Goal: Entertainment & Leisure: Consume media (video, audio)

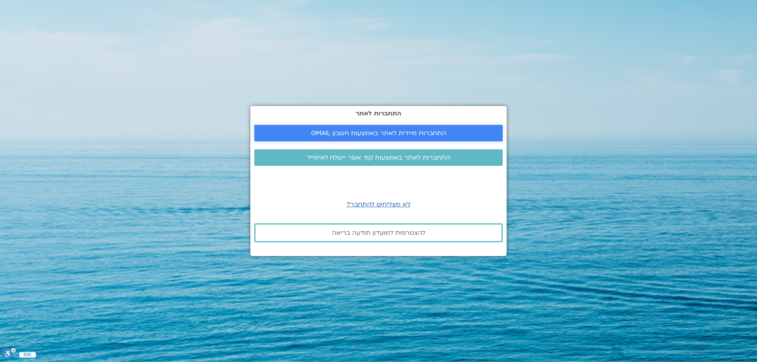
click at [374, 135] on span "התחברות מיידית לאתר באמצעות חשבון GMAIL" at bounding box center [378, 133] width 135 height 7
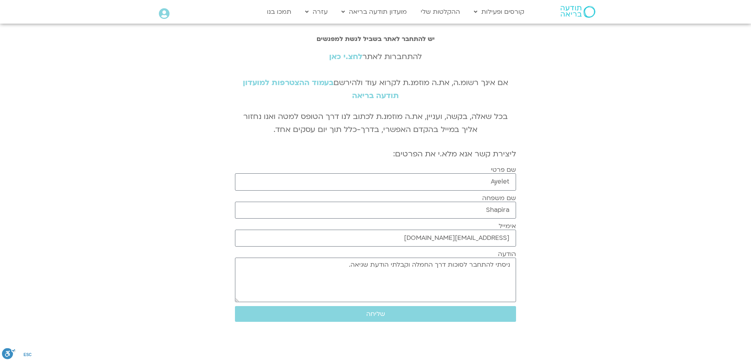
click at [342, 58] on link "לחצ.י כאן" at bounding box center [345, 57] width 33 height 10
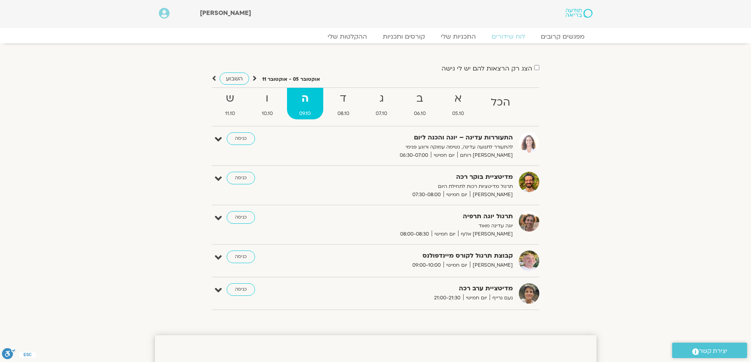
click at [308, 102] on strong "ה" at bounding box center [305, 99] width 37 height 18
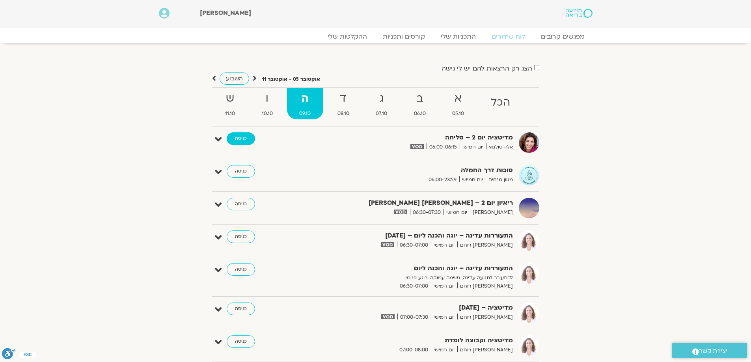
click at [244, 140] on link "כניסה" at bounding box center [241, 139] width 28 height 13
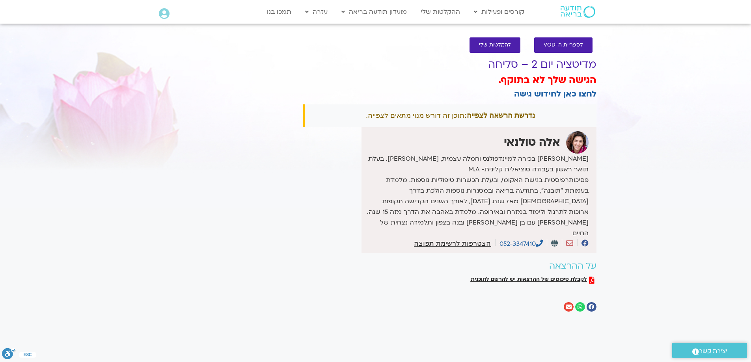
click at [449, 117] on div "נדרשת הרשאה לצפייה: תוכן זה דורש מנוי מתאים לצפייה." at bounding box center [449, 116] width 293 height 22
click at [564, 43] on span "לספריית ה-VOD" at bounding box center [563, 45] width 39 height 6
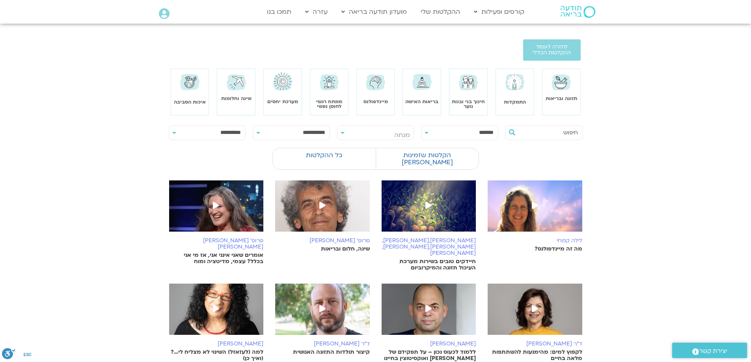
click at [706, 352] on span "יצירת קשר" at bounding box center [713, 351] width 28 height 11
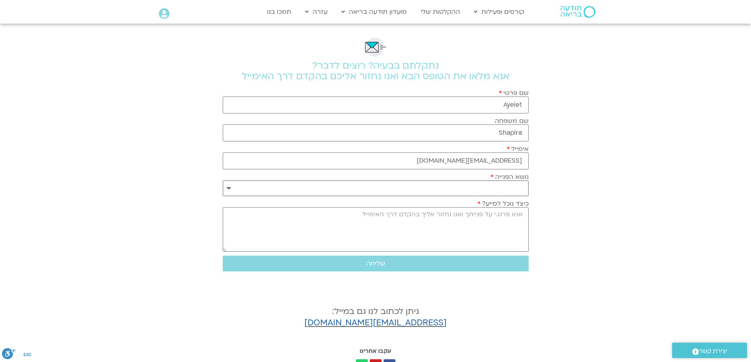
click at [508, 188] on select "**********" at bounding box center [376, 189] width 306 height 16
select select "**********"
click at [223, 181] on select "**********" at bounding box center [376, 189] width 306 height 16
click at [513, 220] on textarea "כיצד נוכל לסייע?" at bounding box center [376, 229] width 306 height 45
click at [524, 216] on textarea "נרשמתי לסוכות של חמלה ואני לא מצליח הלהיכנס ליום השני" at bounding box center [376, 229] width 306 height 45
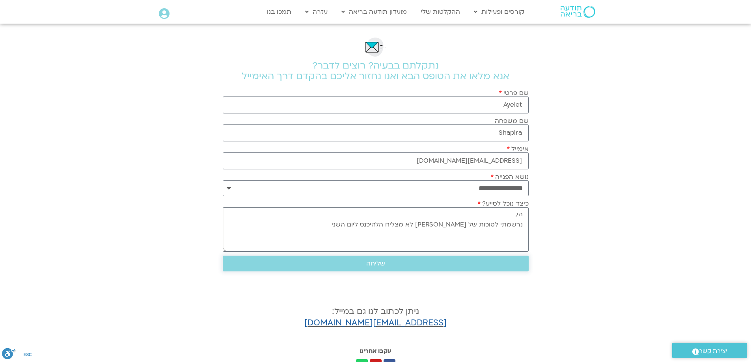
type textarea "הי, נרשמתי לסוכות של חמלה ואני לא מצליח הלהיכנס ליום השני"
click at [436, 261] on span "שליחה" at bounding box center [375, 263] width 287 height 7
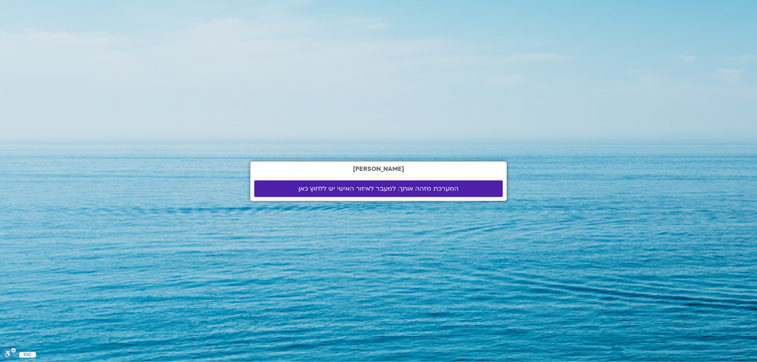
click at [338, 192] on span "המערכת מזהה אותך. למעבר לאיזור האישי יש ללחוץ כאן" at bounding box center [379, 188] width 160 height 7
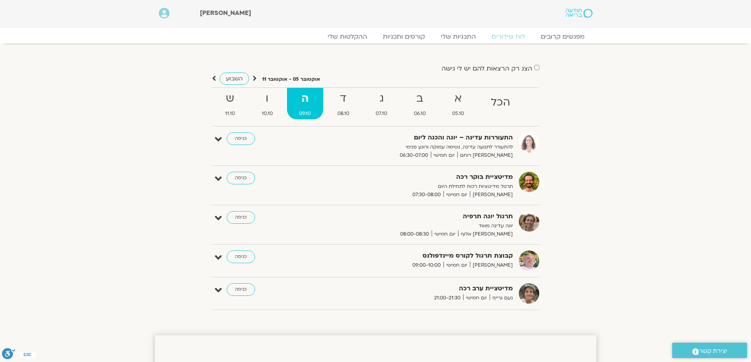
click at [305, 98] on strong "ה" at bounding box center [305, 99] width 37 height 18
click at [314, 106] on strong "ה" at bounding box center [305, 99] width 37 height 18
click at [304, 96] on strong "ה" at bounding box center [305, 99] width 37 height 18
click at [303, 105] on strong "ה" at bounding box center [305, 99] width 37 height 18
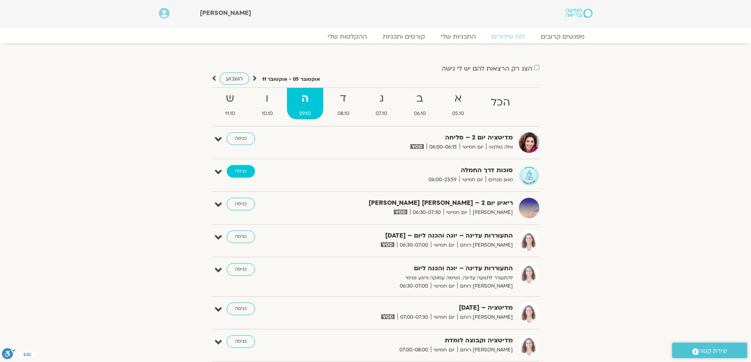
click at [244, 173] on link "כניסה" at bounding box center [241, 171] width 28 height 13
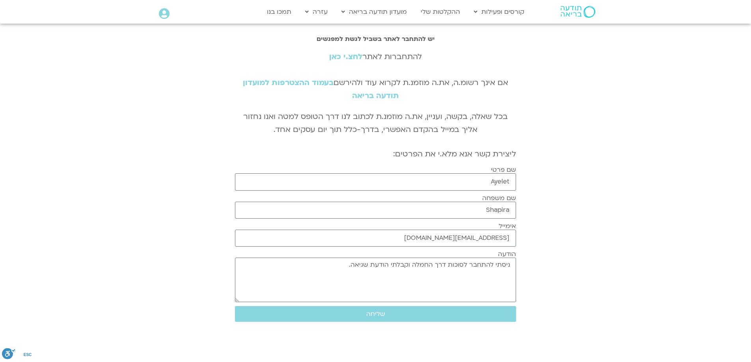
click at [344, 58] on link "לחצ.י כאן" at bounding box center [345, 57] width 33 height 10
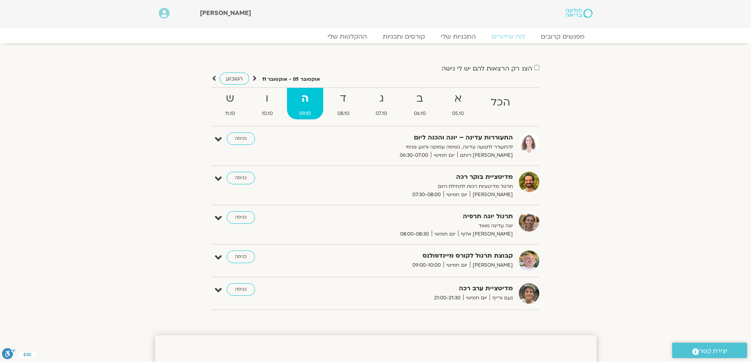
click at [308, 97] on strong "ה" at bounding box center [305, 99] width 37 height 18
click at [263, 100] on strong "ו" at bounding box center [267, 99] width 36 height 18
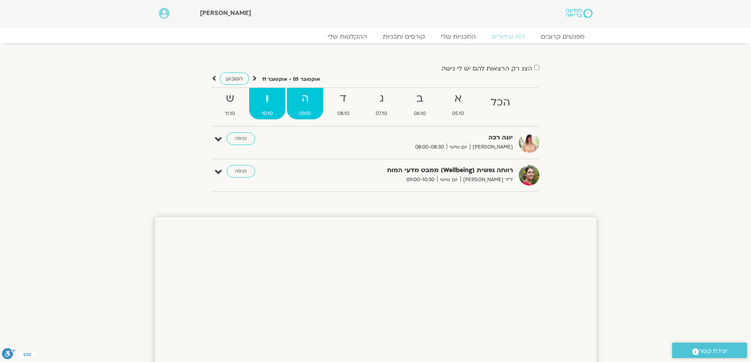
click at [290, 97] on strong "ה" at bounding box center [305, 99] width 37 height 18
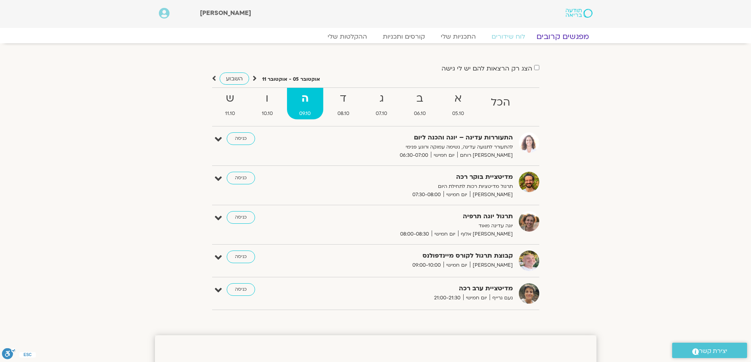
click at [574, 38] on link "מפגשים קרובים" at bounding box center [562, 36] width 71 height 9
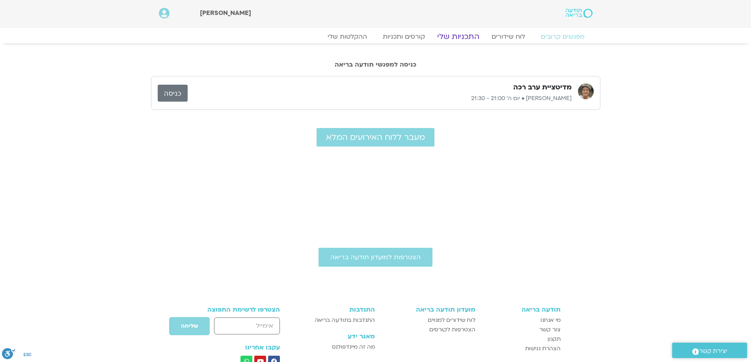
click at [458, 38] on link "התכניות שלי" at bounding box center [458, 36] width 61 height 9
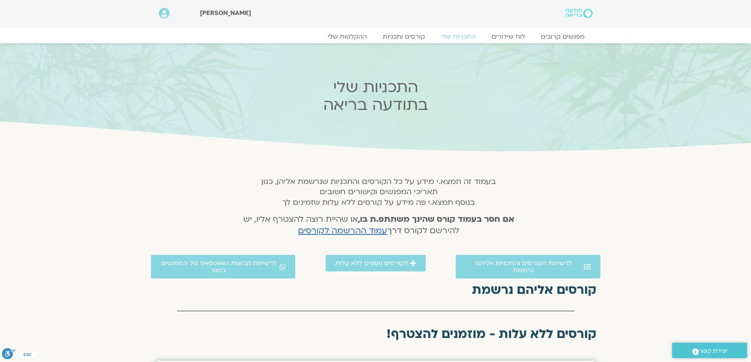
click at [586, 11] on img at bounding box center [579, 13] width 26 height 9
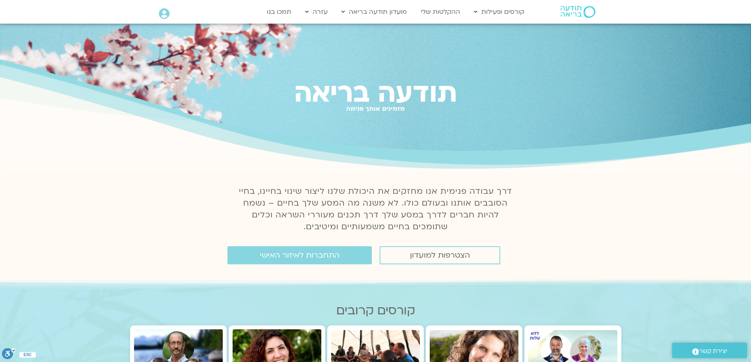
click at [306, 268] on div "התחברות לאיזור האישי" at bounding box center [263, 256] width 225 height 26
click at [308, 256] on span "התחברות לאיזור האישי" at bounding box center [300, 255] width 80 height 9
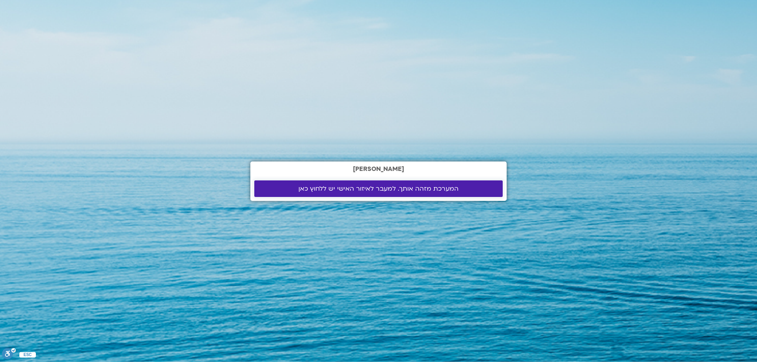
click at [389, 190] on span "המערכת מזהה אותך. למעבר לאיזור האישי יש ללחוץ כאן" at bounding box center [379, 188] width 160 height 7
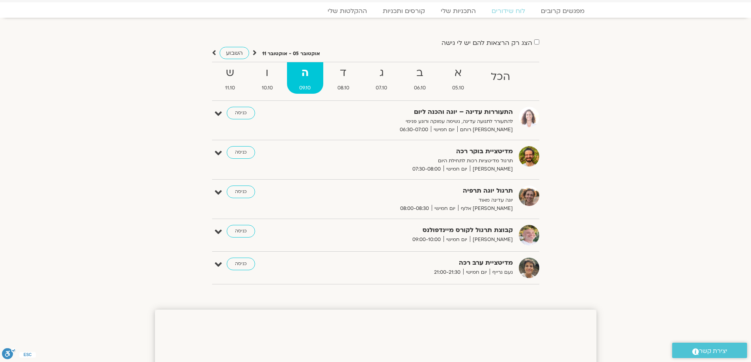
scroll to position [39, 0]
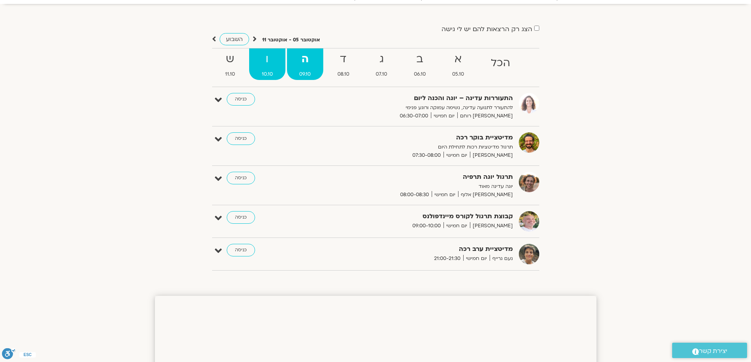
click at [270, 60] on strong "ו" at bounding box center [267, 59] width 36 height 18
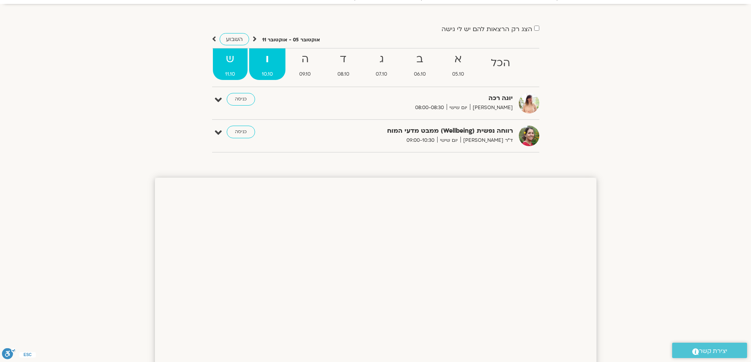
click at [234, 62] on strong "ש" at bounding box center [230, 59] width 35 height 18
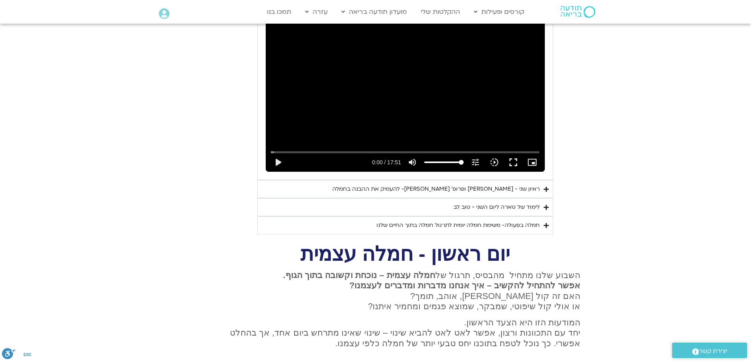
scroll to position [513, 0]
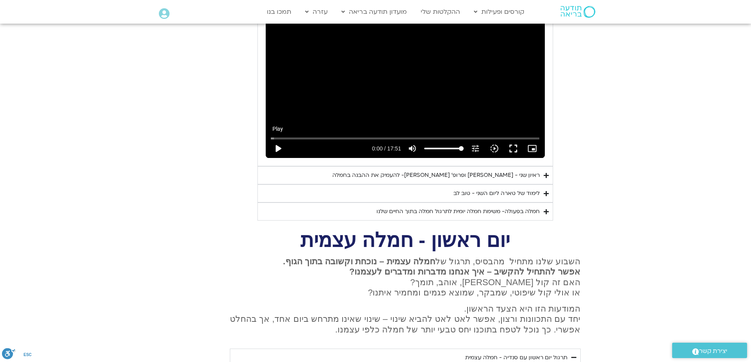
click at [276, 139] on button "play_arrow" at bounding box center [278, 148] width 19 height 19
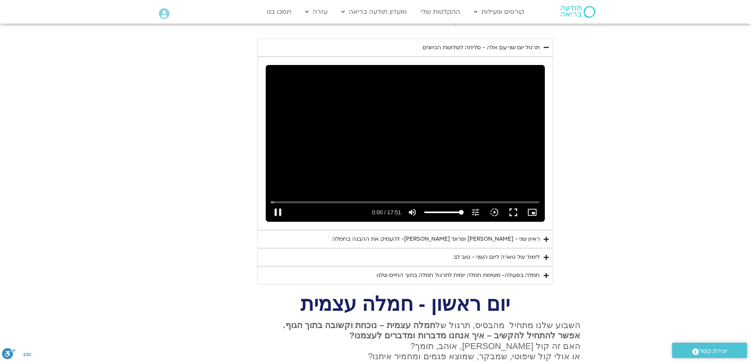
scroll to position [434, 0]
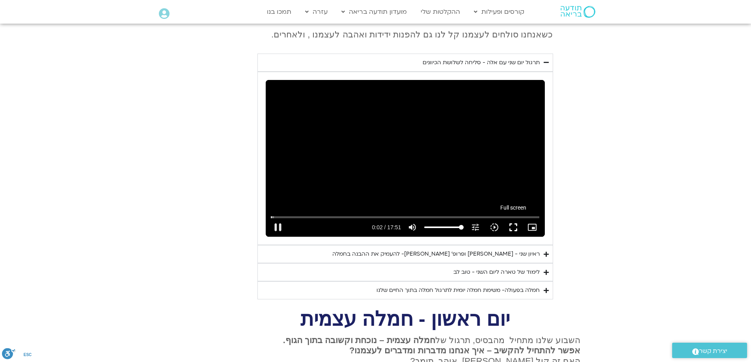
click at [516, 218] on button "fullscreen" at bounding box center [513, 227] width 19 height 19
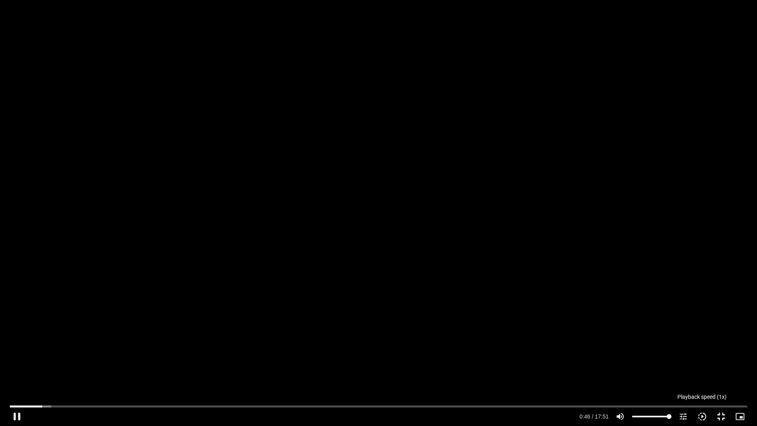
click at [700, 362] on icon "slow_motion_video" at bounding box center [702, 416] width 9 height 9
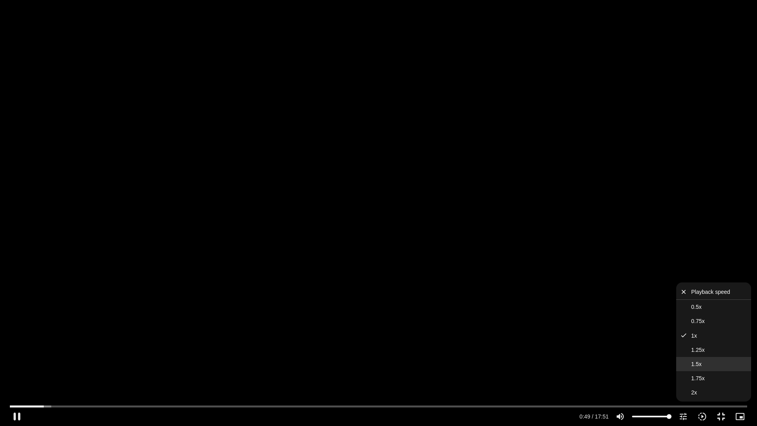
click at [721, 362] on button "1.5x" at bounding box center [713, 364] width 75 height 14
click at [686, 289] on icon "close" at bounding box center [685, 291] width 11 height 7
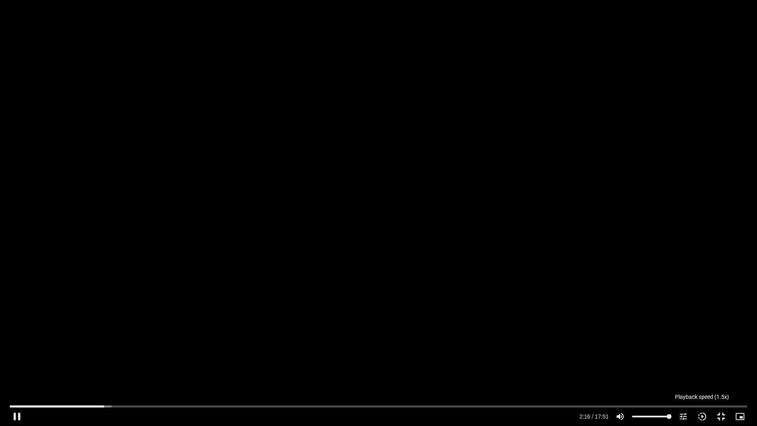
click at [702, 362] on icon "slow_motion_video" at bounding box center [702, 416] width 9 height 9
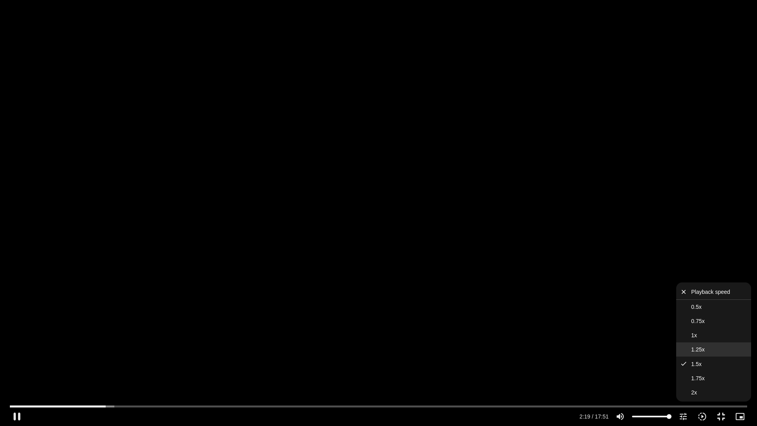
click at [714, 350] on button "1.25x" at bounding box center [713, 349] width 75 height 14
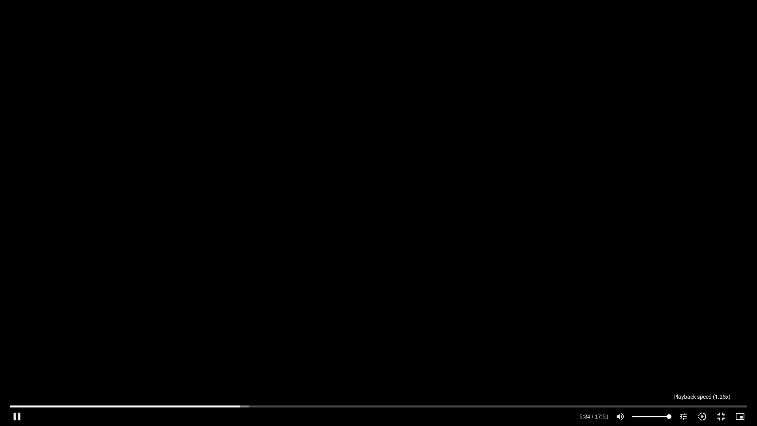
click at [704, 362] on icon "slow_motion_video" at bounding box center [702, 416] width 9 height 9
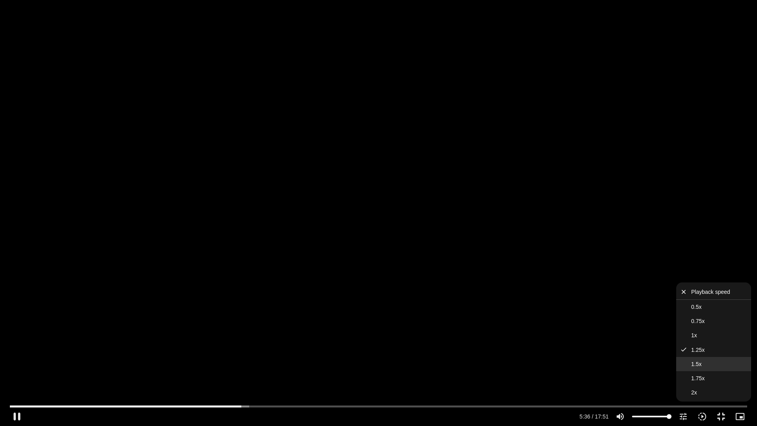
click at [706, 362] on button "1.5x" at bounding box center [713, 364] width 75 height 14
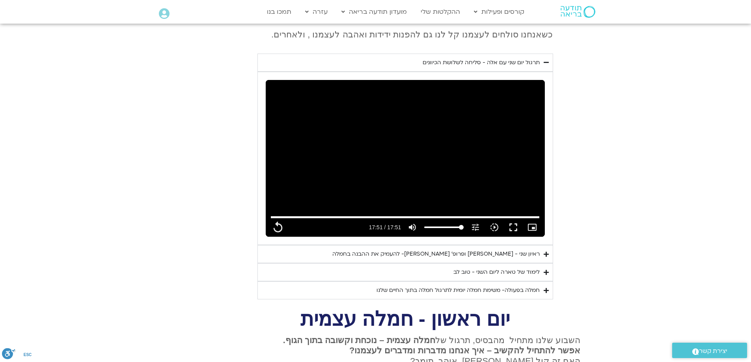
click at [503, 250] on div "ראיון שני - [PERSON_NAME] ופרופ׳ [PERSON_NAME]- להעמיק את ההבנה בחמלה" at bounding box center [435, 254] width 207 height 9
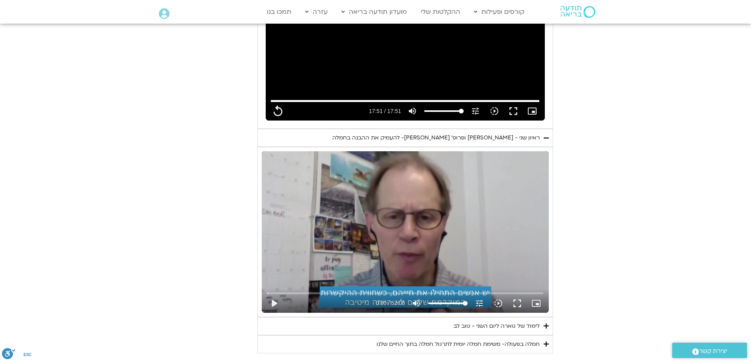
scroll to position [552, 0]
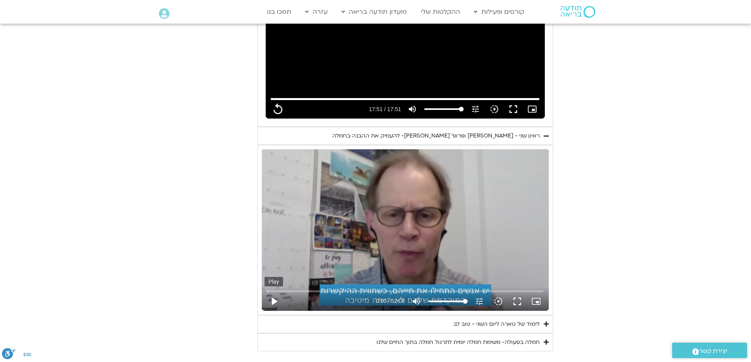
click at [270, 292] on button "play_arrow" at bounding box center [274, 301] width 19 height 19
type input "1071.88"
type input "0.019641"
type input "1071.88"
type input "0.139433"
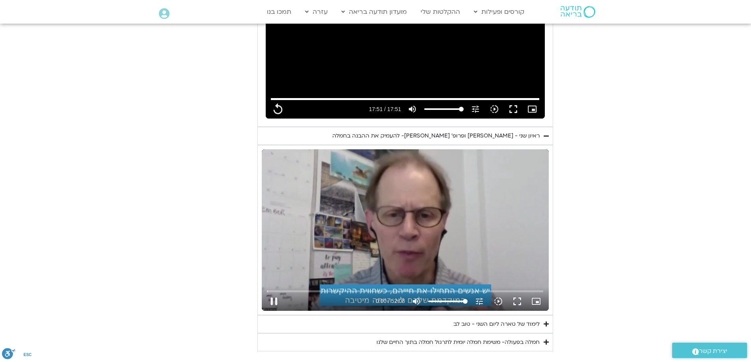
type input "1071.88"
type input "0.273735"
type input "1071.88"
type input "0.424914"
type input "1071.88"
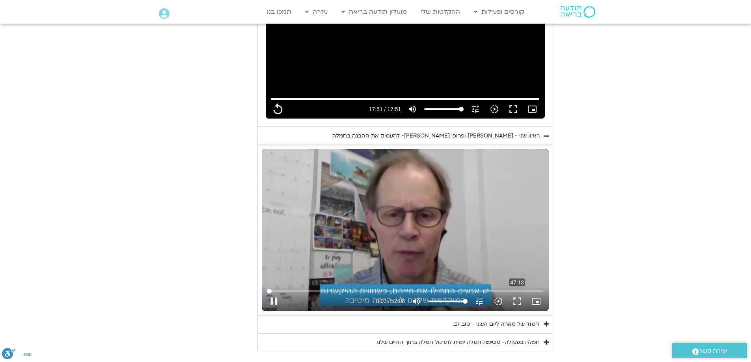
type input "0.542046"
type input "1071.88"
type input "0.674037"
type input "1071.88"
type input "0.808172"
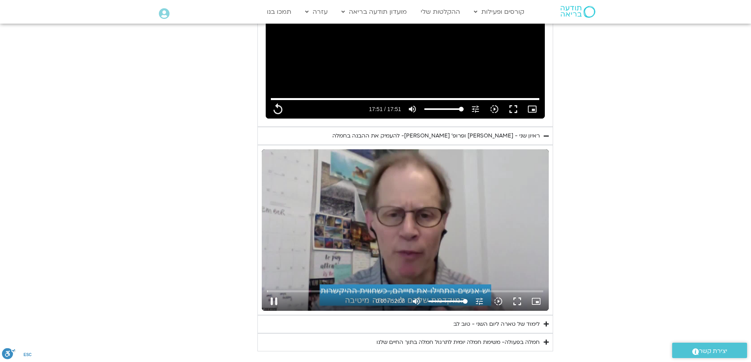
type input "1071.88"
type input "0.941034"
type input "1071.88"
type input "0.973994"
type input "1071.88"
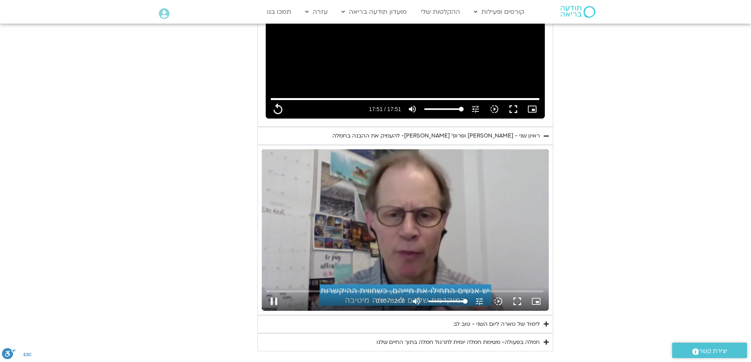
type input "1.191235"
type input "1071.88"
type input "1.340929"
type input "1071.88"
type input "1.374807"
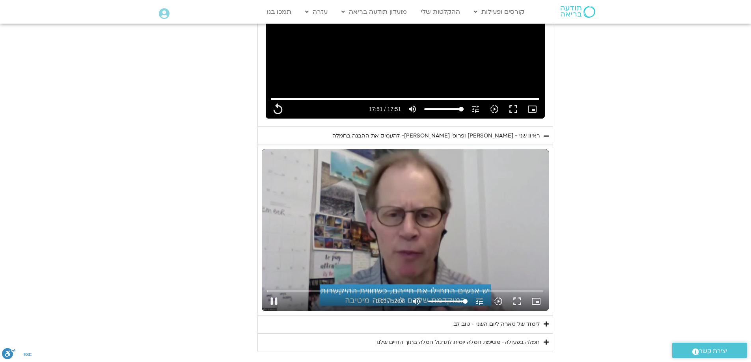
type input "1071.88"
type input "1.541189"
type input "1071.88"
type input "1.741357"
type input "1071.88"
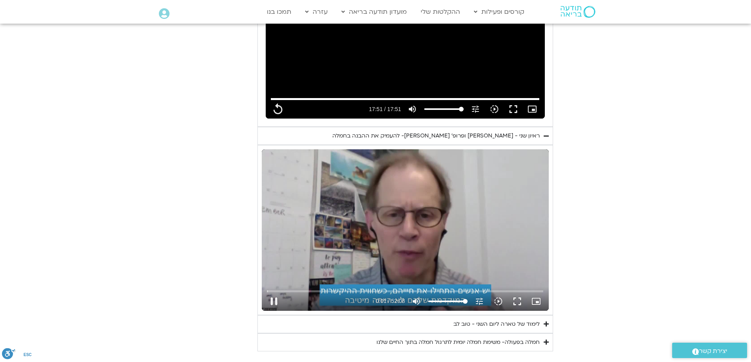
type input "1.764461"
type input "1071.88"
type input "1.895115"
type input "1071.88"
type input "2.029364"
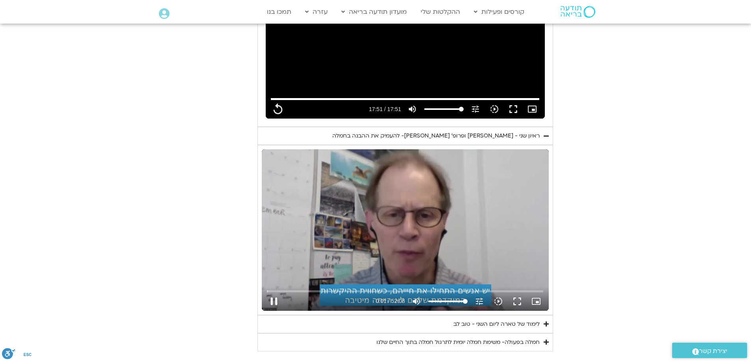
type input "1071.88"
type input "2.275578"
type input "1071.88"
type input "2.374848"
type input "1071.88"
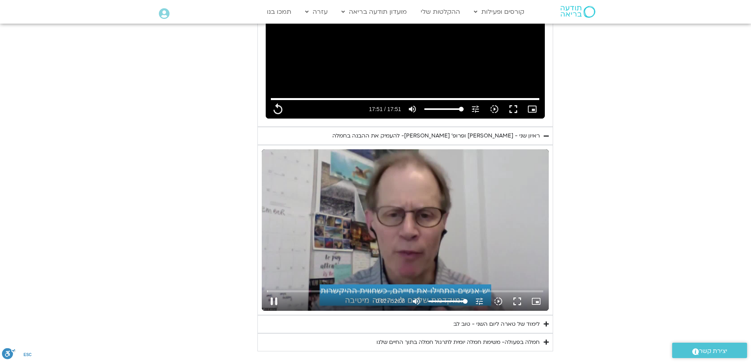
type input "2.432309"
type input "1071.88"
type input "2.559673"
type input "1071.88"
type input "2.688749"
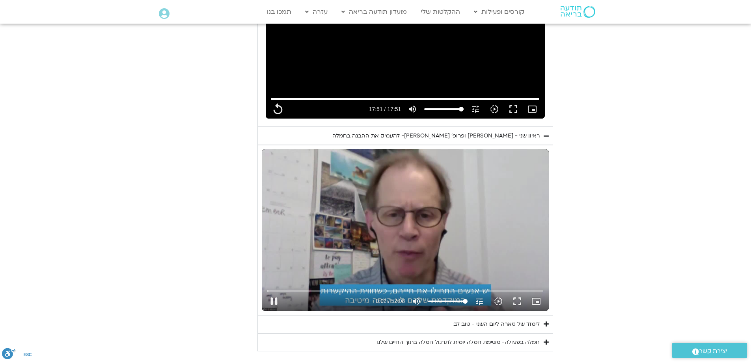
type input "1071.88"
type input "2.814363"
type input "1071.88"
type input "3.060343"
type input "1071.88"
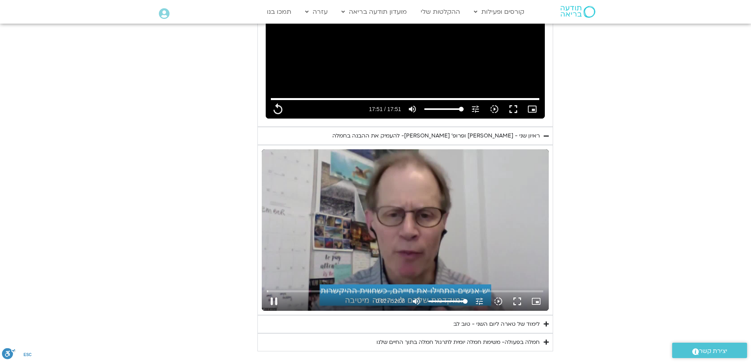
type input "3.175924"
type input "1071.88"
type input "3.276247"
type input "1071.88"
type input "3.41012"
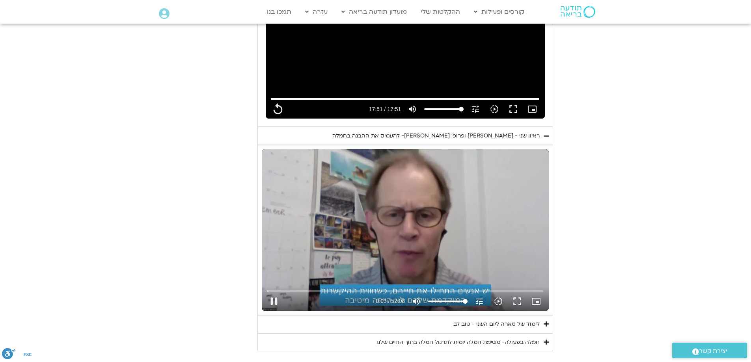
type input "1071.88"
type input "3.527743"
type input "1071.88"
type input "3.693546"
type input "1071.88"
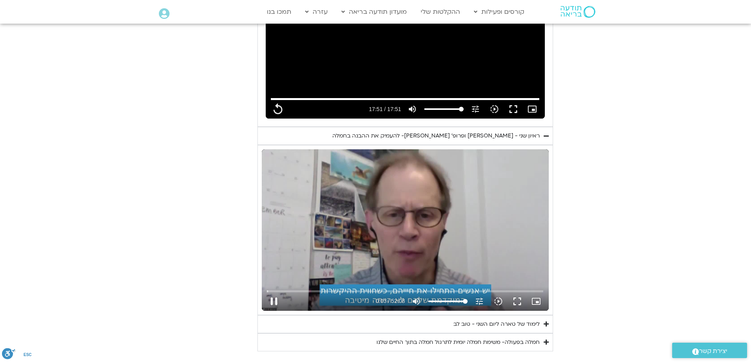
type input "3.758448"
type input "1071.88"
type input "3.892303"
type input "1071.88"
type input "4.093683"
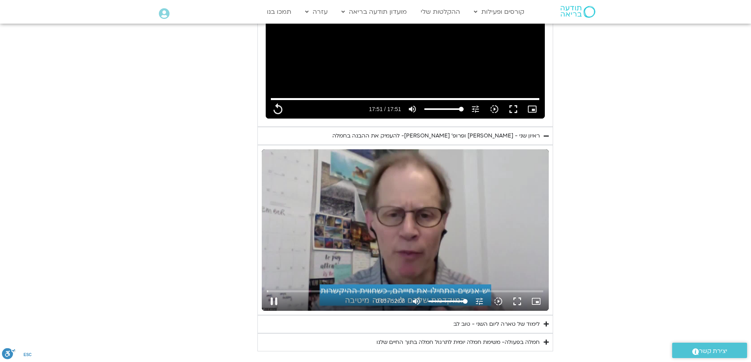
type input "1071.88"
type input "4.156251"
type input "1071.88"
type input "4.28598"
type input "1071.88"
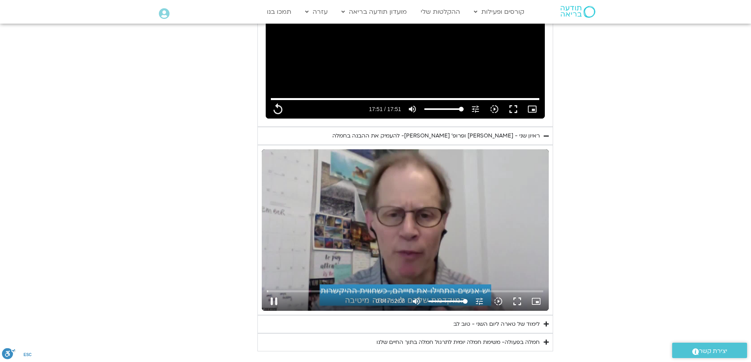
type input "4.419528"
type input "1071.88"
type input "4.54753"
type input "1071.88"
type input "4.685632"
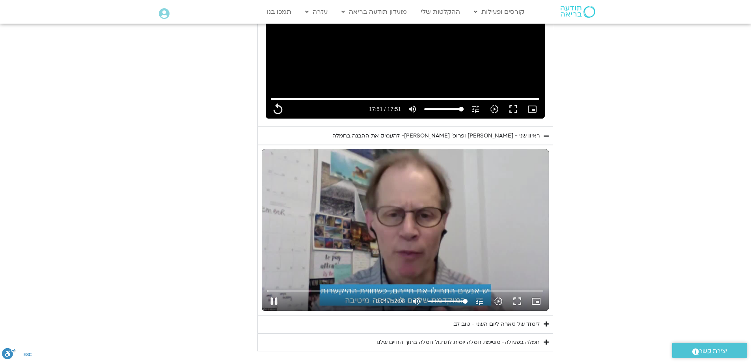
type input "1071.88"
type input "4.81505"
type input "1071.88"
type input "4.95826"
type input "1071.88"
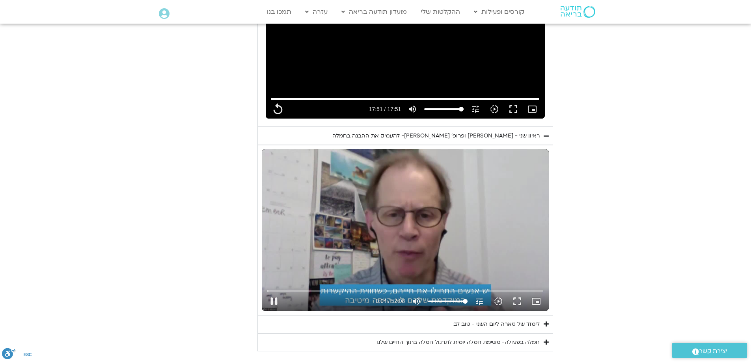
type input "5.195224"
type input "1071.88"
type input "5.311125"
type input "1071.88"
type input "5.350172"
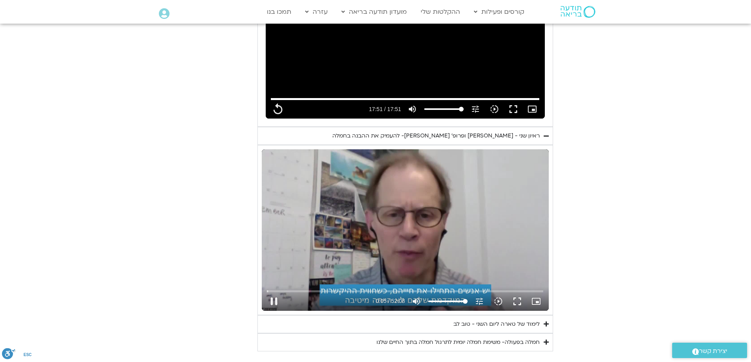
type input "1071.88"
type input "5.578297"
type input "1071.88"
type input "5.616555"
type input "1071.88"
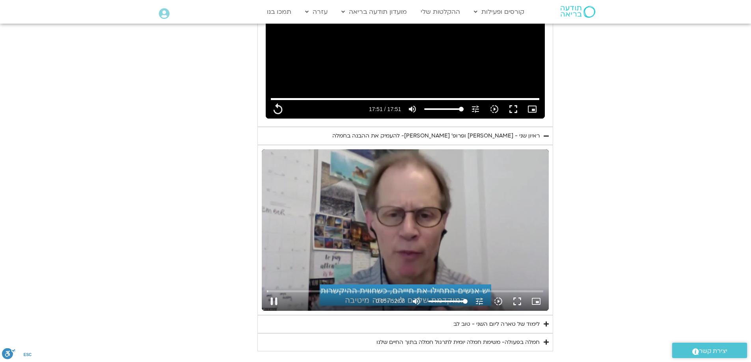
type input "5.750842"
type input "1071.88"
type input "5.995779"
type input "1071.88"
type input "6.129259"
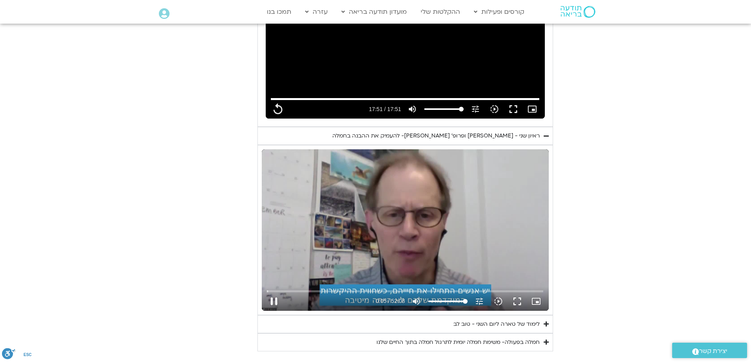
type input "1071.88"
type input "6.245926"
type input "1071.88"
type input "6.379588"
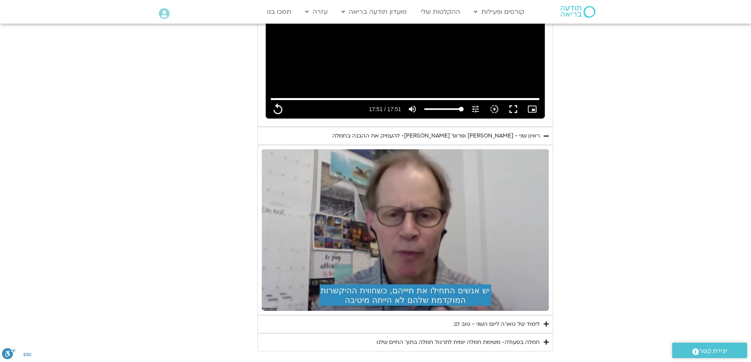
type input "1071.88"
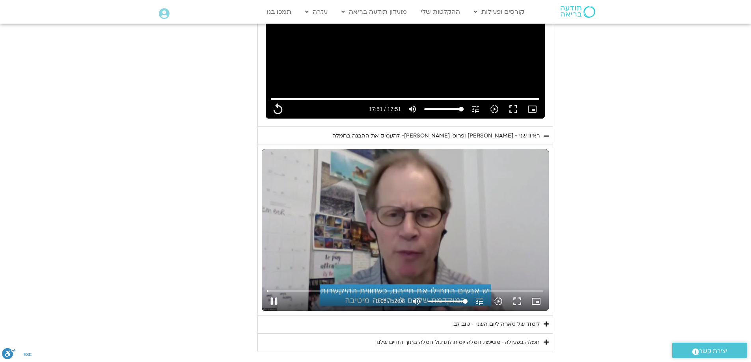
type input "6.780075"
type input "1071.88"
type input "6.896773"
type input "1071.88"
type input "7.04863"
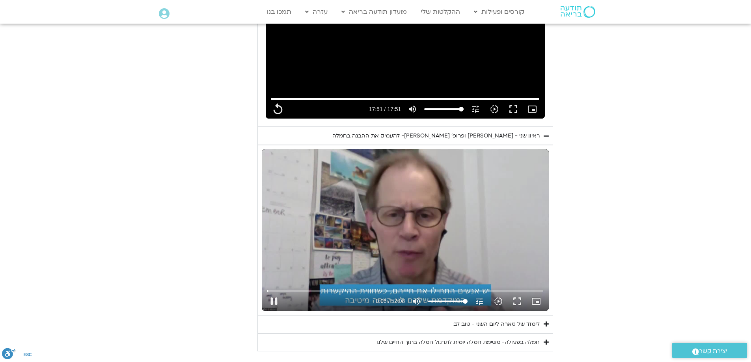
type input "1071.88"
type input "7.180022"
type input "1071.88"
type input "7.313525"
type input "1071.88"
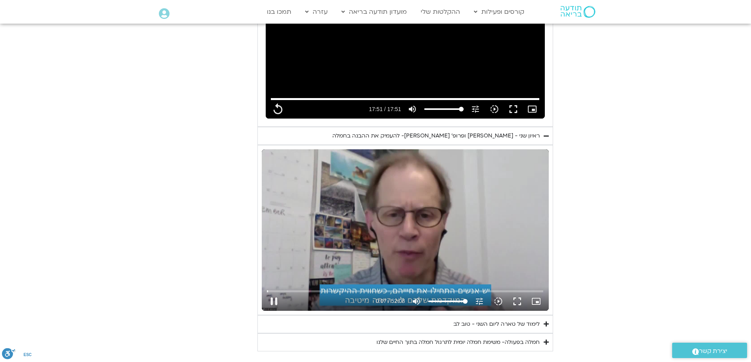
type input "7.430474"
type input "1071.88"
type input "7.563969"
type input "1071.88"
type input "7.680317"
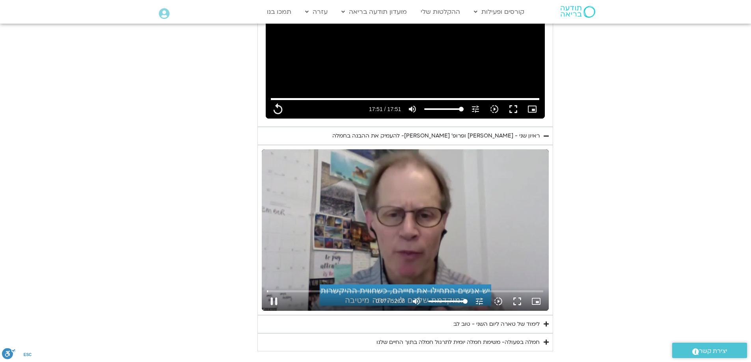
type input "1071.88"
type input "7.814376"
type input "1071.88"
type input "7.842248"
type input "1071.88"
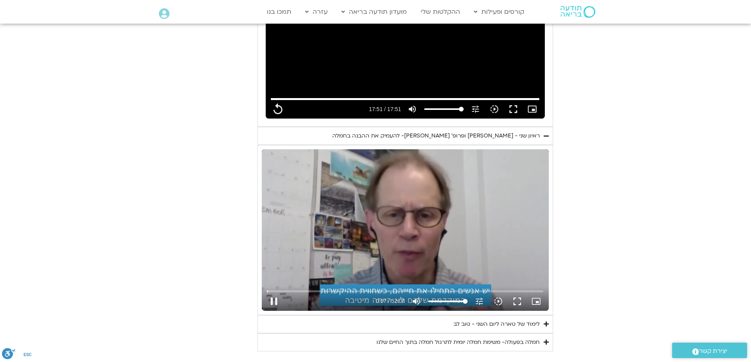
type input "7.977091"
type input "1071.88"
type input "8.108254"
type input "1071.88"
type input "8.239175"
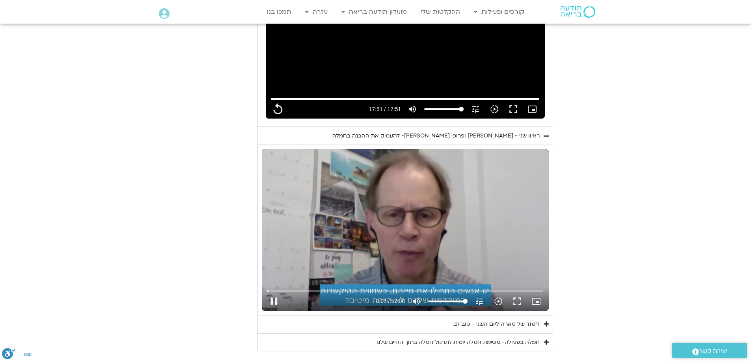
type input "1071.88"
type input "8.373926"
type input "1071.88"
type input "8.50741"
type input "1071.88"
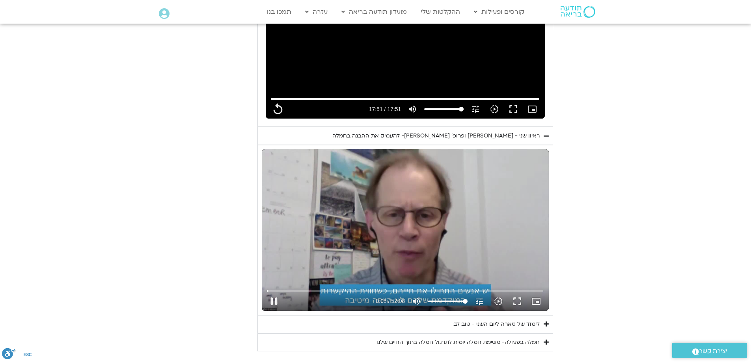
type input "8.637128"
type input "1071.88"
type input "8.775278"
type input "1071.88"
type input "8.911238"
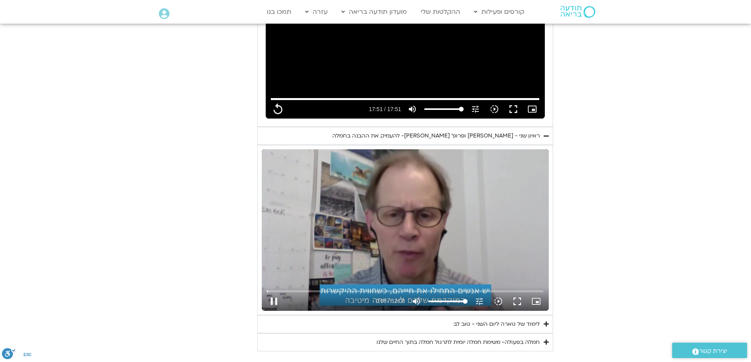
type input "1071.88"
type input "9.043168"
type input "1071.88"
type input "9.171298"
type input "1071.88"
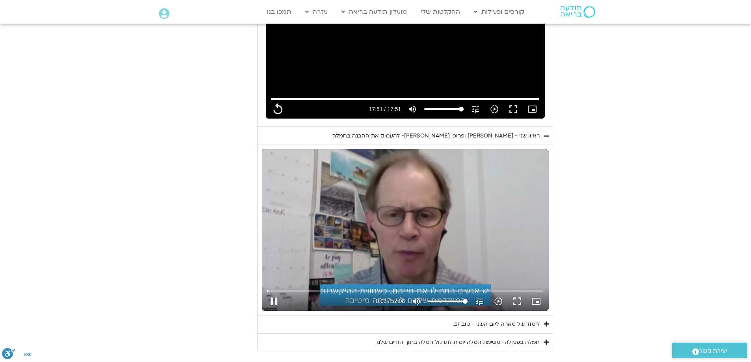
type input "9.299919"
type input "1071.88"
type input "9.444136"
type input "1071.88"
type input "9.572677"
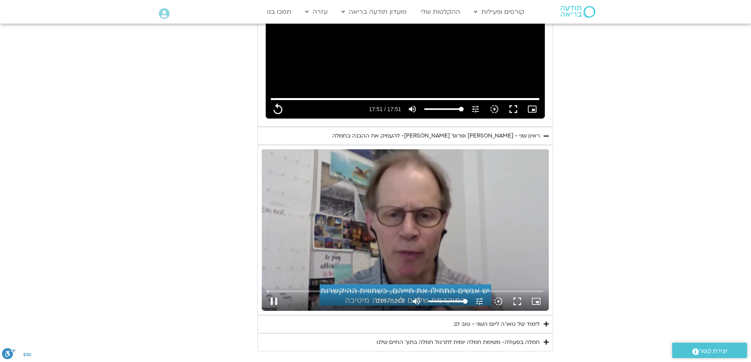
type input "1071.88"
type input "9.704546"
type input "1071.88"
type input "9.844808"
type input "1071.88"
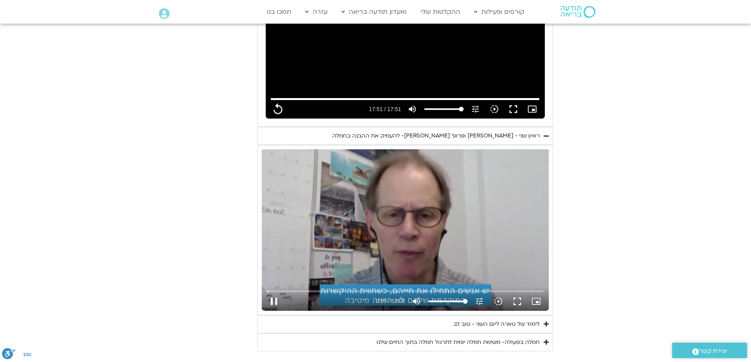
type input "9.973985"
type input "1071.88"
type input "10.11394"
type input "1071.88"
type input "10.246115"
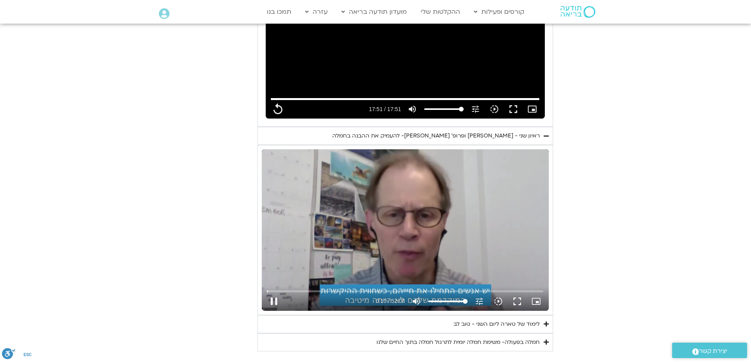
type input "1071.88"
type input "10.377797"
type input "1071.88"
type input "10.505673"
type input "1071.88"
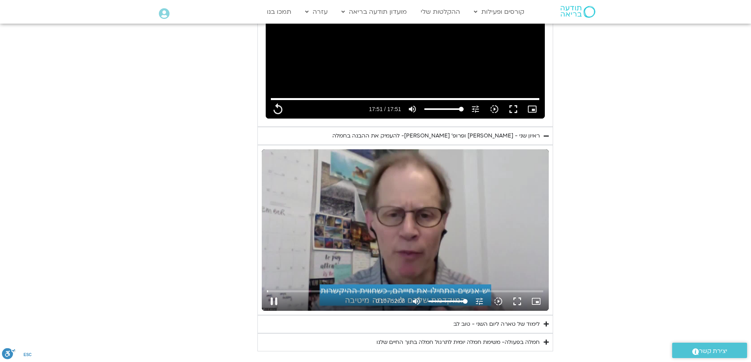
type input "10.639524"
type input "1071.88"
type input "10.765521"
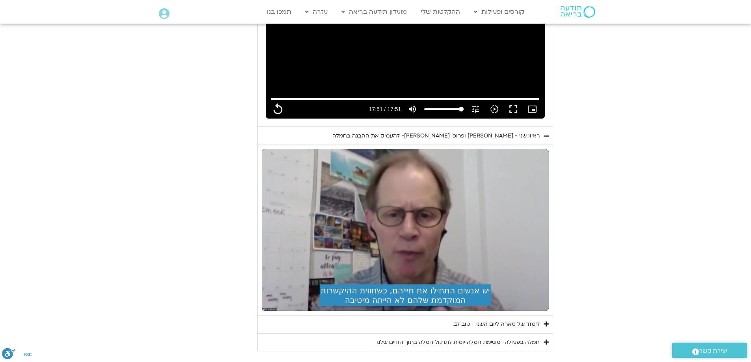
type input "1071.88"
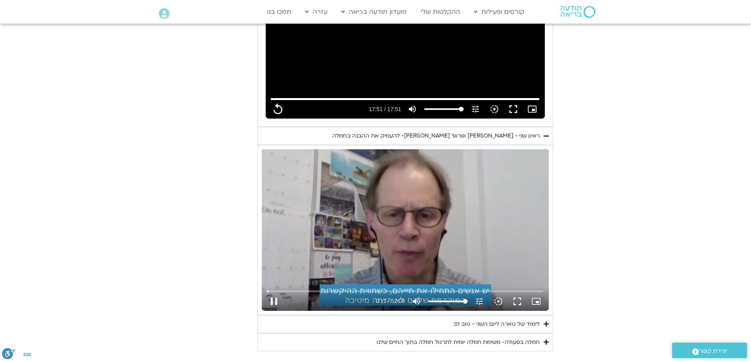
type input "11.784683"
type input "1071.88"
type input "11.918375"
type input "1071.88"
type input "12.051726"
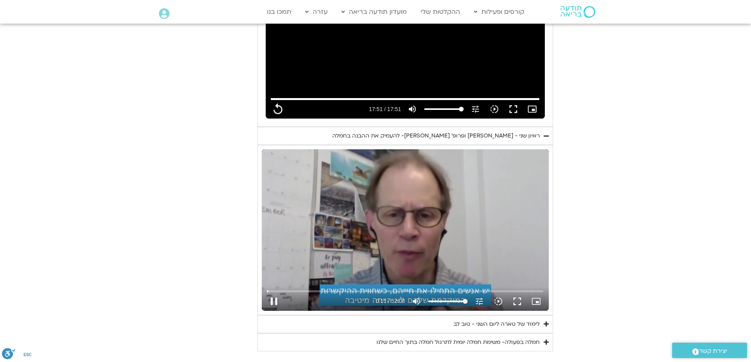
type input "1071.88"
type input "12.184882"
type input "1071.88"
type input "12.211696"
type input "1071.88"
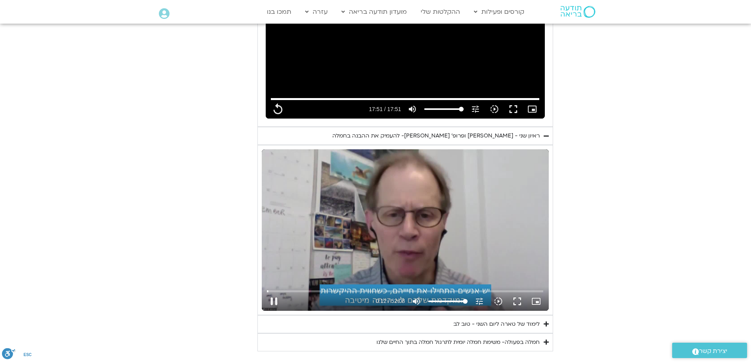
type input "12.340756"
type input "1071.88"
type input "12.477637"
type input "1071.88"
type input "12.735212"
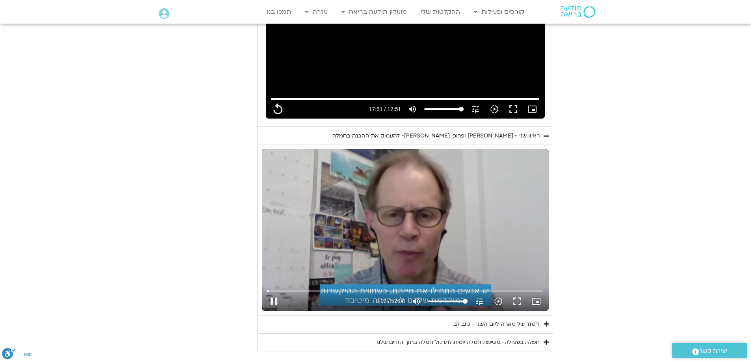
type input "1071.88"
type input "12.885947"
type input "1071.88"
type input "13.002474"
type input "1071.88"
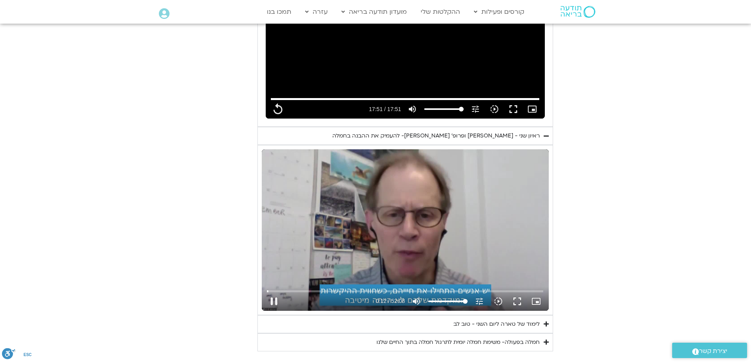
type input "13.136716"
type input "1071.88"
type input "13.269618"
type input "1071.88"
type input "13.403599"
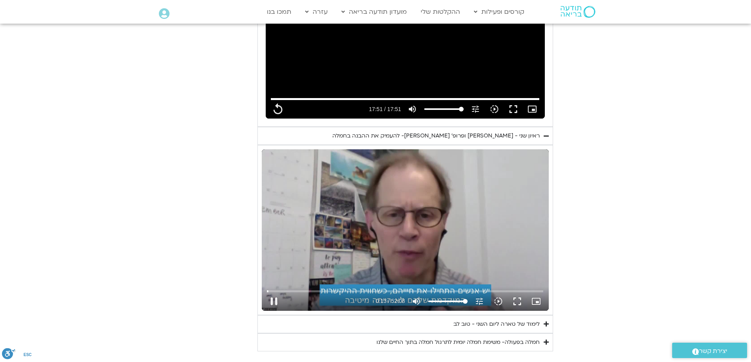
type input "1071.88"
type input "13.470475"
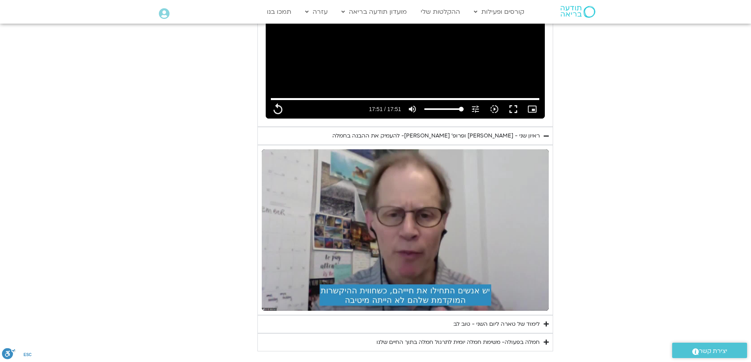
type input "1071.88"
type input "19.359844"
type input "1071.88"
type input "19.475731"
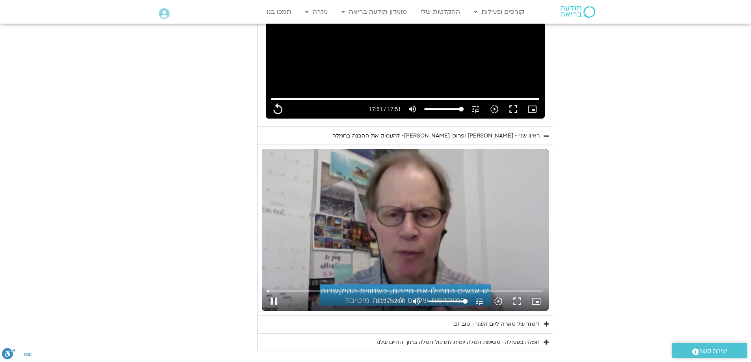
type input "1071.88"
type input "19.609358"
type input "1071.88"
type input "19.628948"
type input "1071.88"
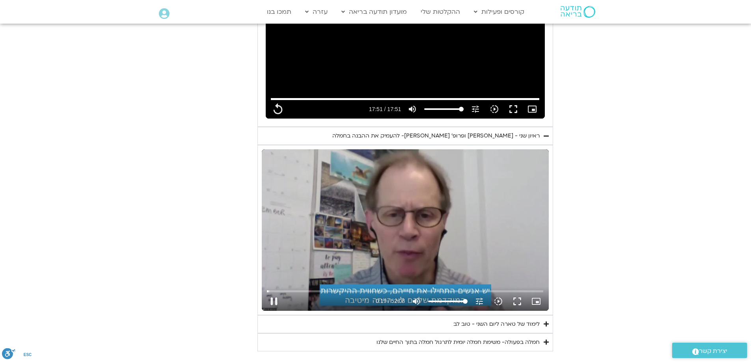
type input "19.761733"
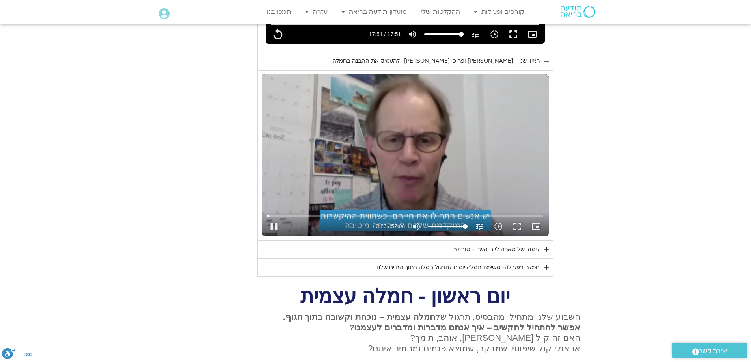
scroll to position [631, 0]
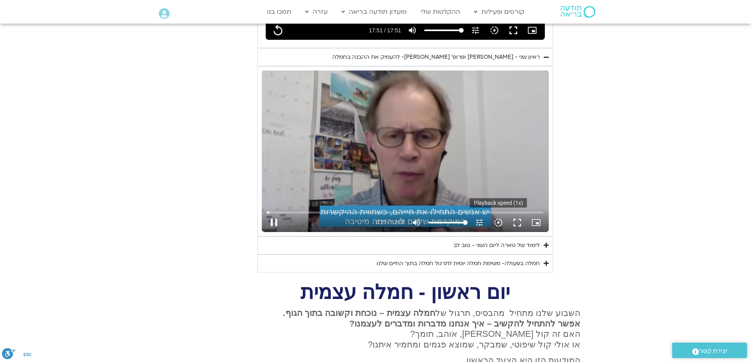
click at [500, 218] on icon "slow_motion_video" at bounding box center [498, 222] width 9 height 9
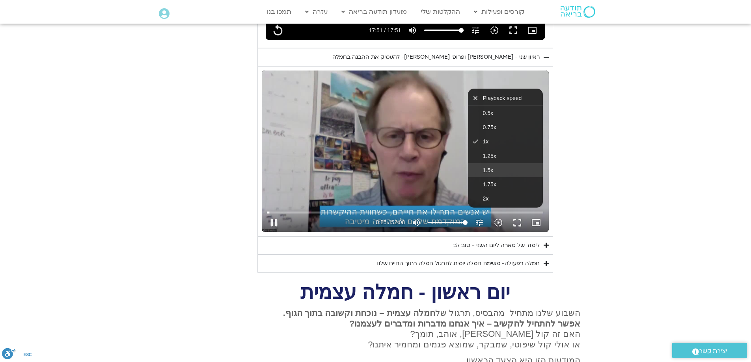
click at [502, 163] on button "1.5x" at bounding box center [505, 170] width 75 height 14
click at [520, 213] on button "fullscreen" at bounding box center [517, 222] width 19 height 19
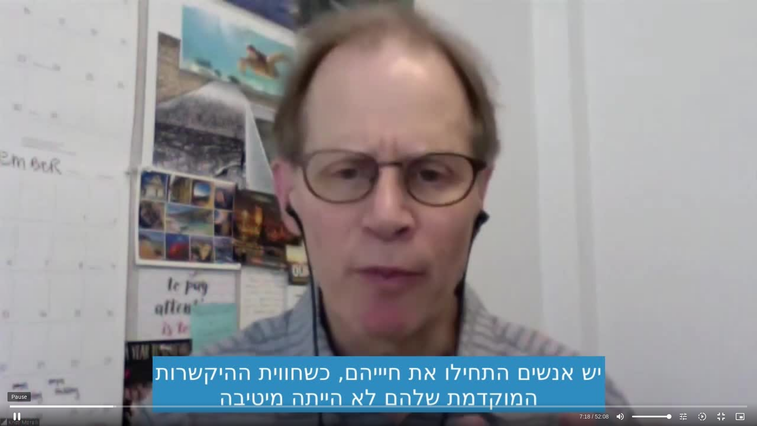
click at [14, 362] on button "pause" at bounding box center [16, 416] width 19 height 19
